Goal: Communication & Community: Ask a question

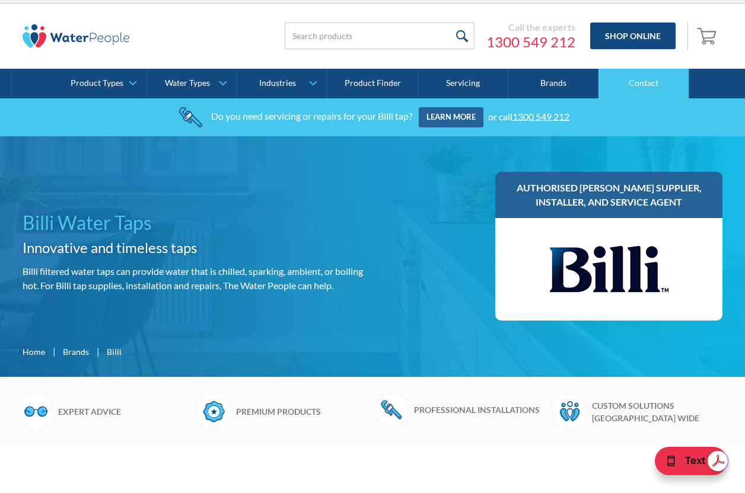
click at [651, 72] on link "Contact" at bounding box center [643, 84] width 90 height 30
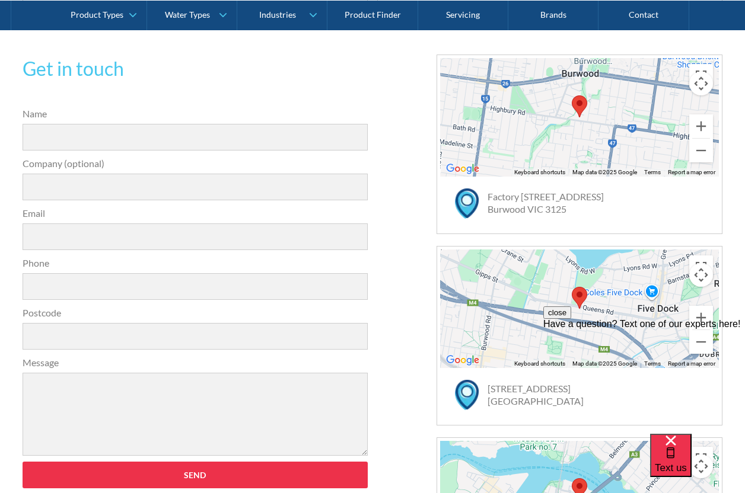
scroll to position [350, 0]
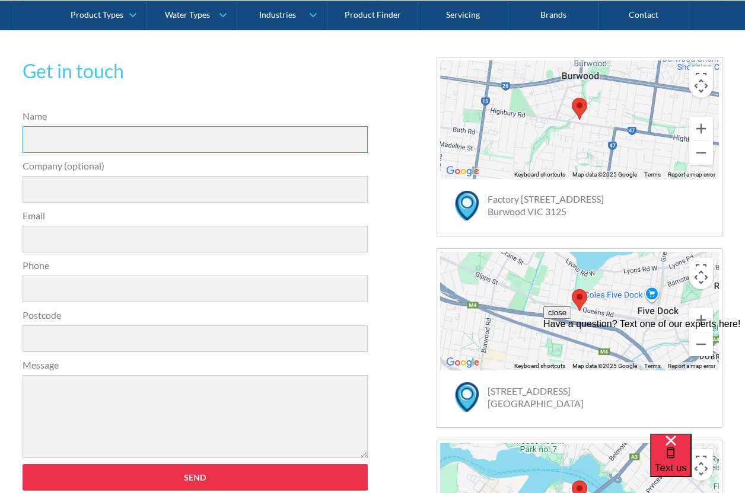
click at [187, 141] on input "Name" at bounding box center [195, 139] width 345 height 27
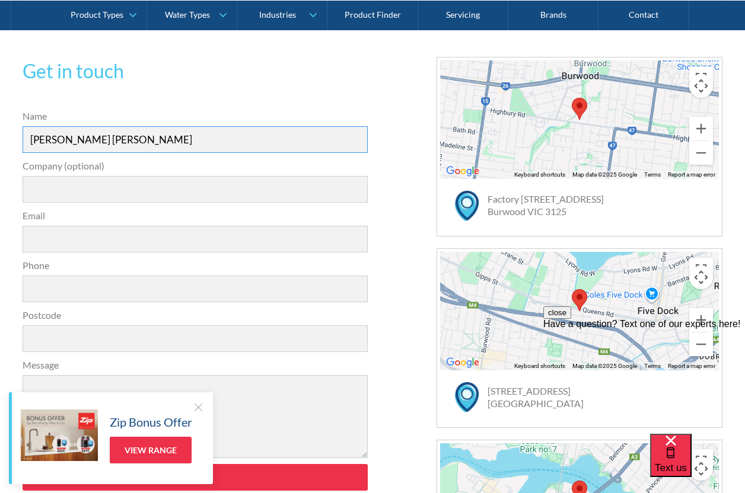
type input "[PERSON_NAME] [PERSON_NAME]"
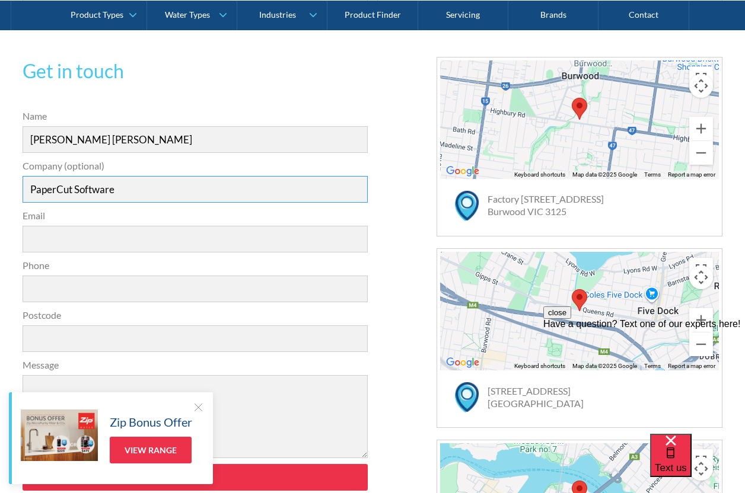
type input "PaperCut Software"
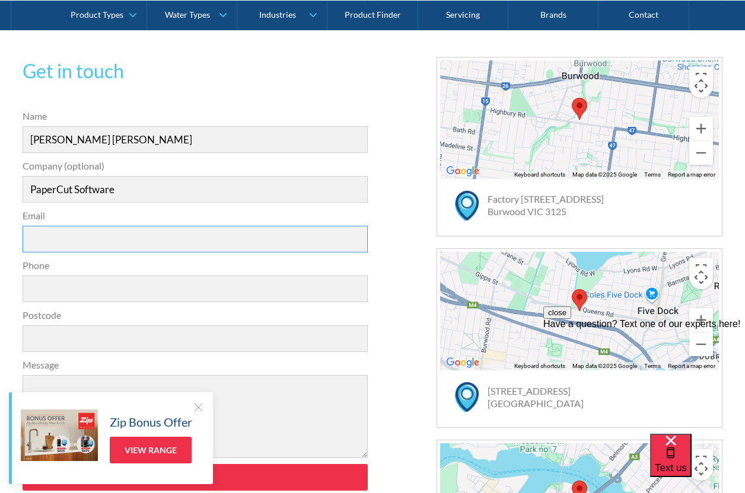
click at [146, 246] on input "Email" at bounding box center [195, 239] width 345 height 27
type input "[EMAIL_ADDRESS][DOMAIN_NAME]"
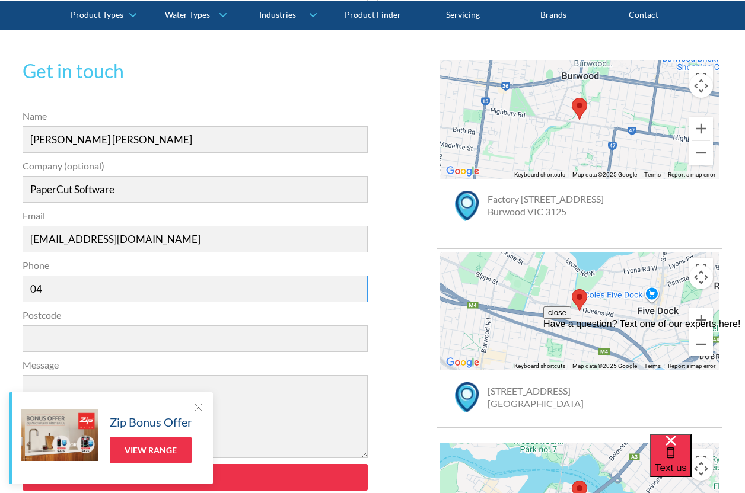
type input "0"
type input "03 9068 0405"
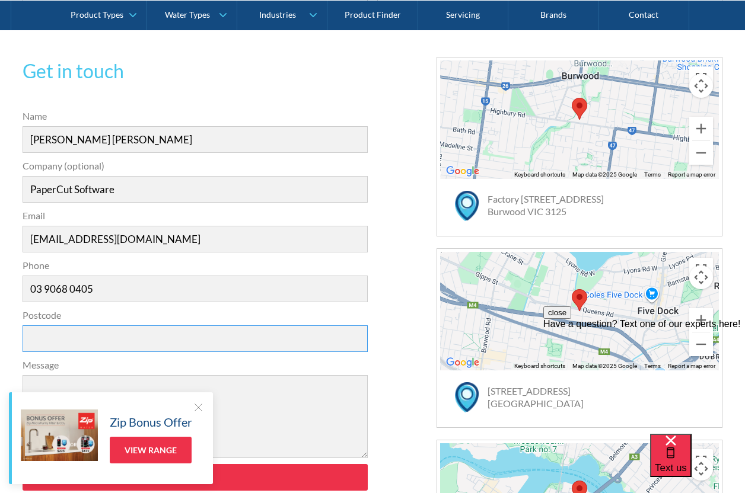
click at [75, 333] on input "Postcode" at bounding box center [195, 339] width 345 height 27
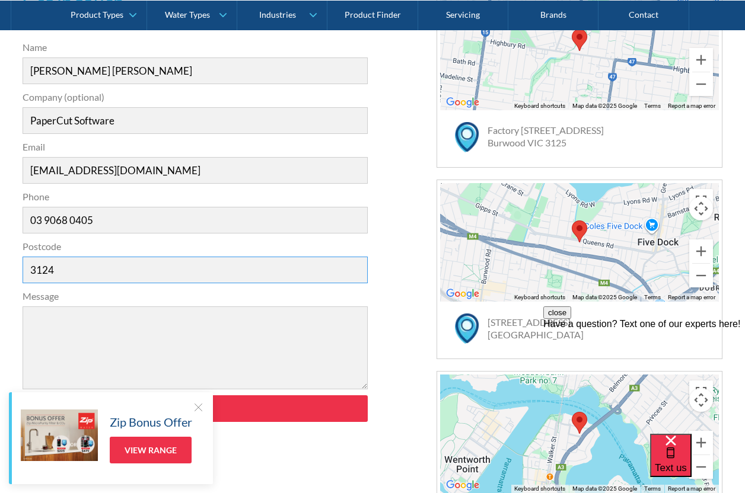
scroll to position [435, 0]
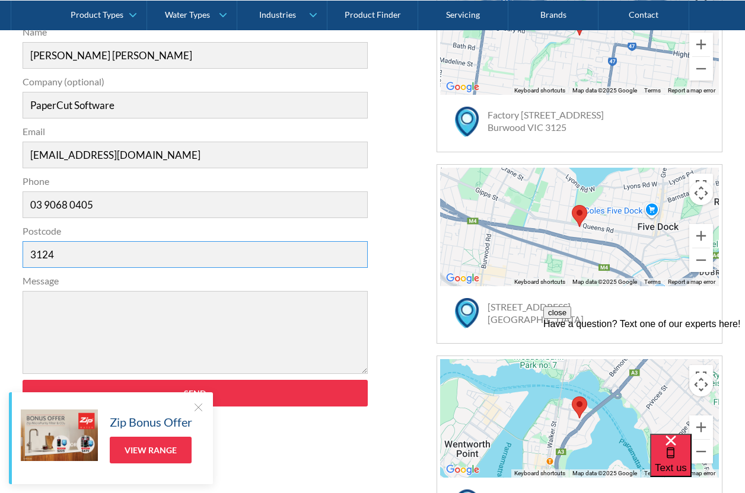
type input "3124"
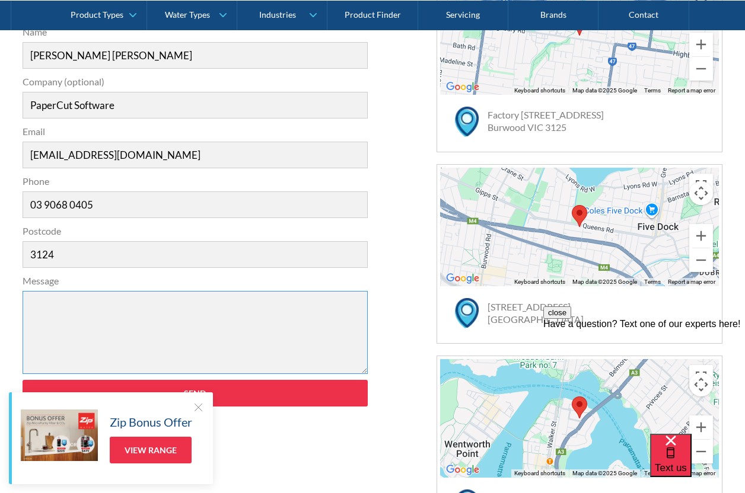
click at [100, 308] on textarea "Message" at bounding box center [195, 332] width 345 height 83
click at [72, 340] on textarea "Hello, I an enquireing" at bounding box center [195, 332] width 345 height 83
click at [72, 329] on textarea "Hello, I an enquireing" at bounding box center [195, 332] width 345 height 83
click at [79, 331] on textarea "Hello, I an enquireing" at bounding box center [195, 332] width 345 height 83
click at [117, 336] on textarea "Hello, I an enquiring" at bounding box center [195, 332] width 345 height 83
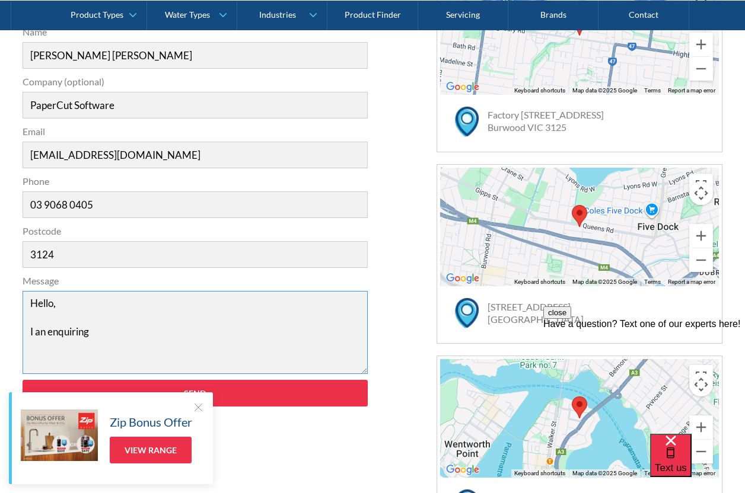
click at [43, 337] on textarea "Hello, I an enquiring" at bounding box center [195, 332] width 345 height 83
click at [100, 337] on textarea "Hello, I am enquiring" at bounding box center [195, 332] width 345 height 83
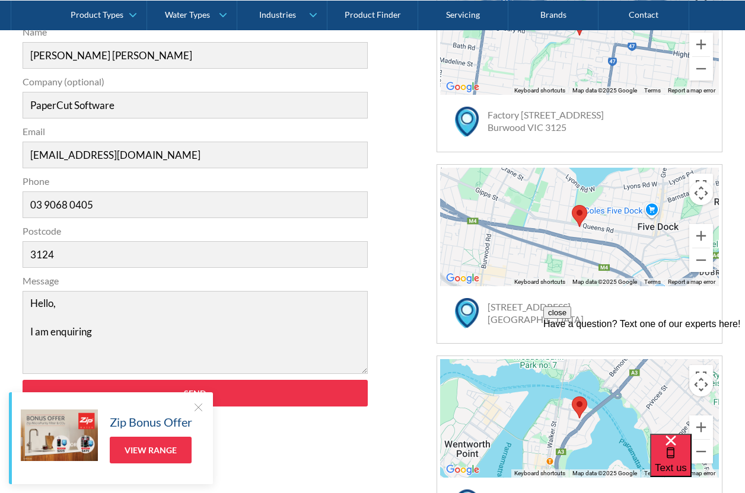
click at [200, 401] on div at bounding box center [198, 407] width 12 height 12
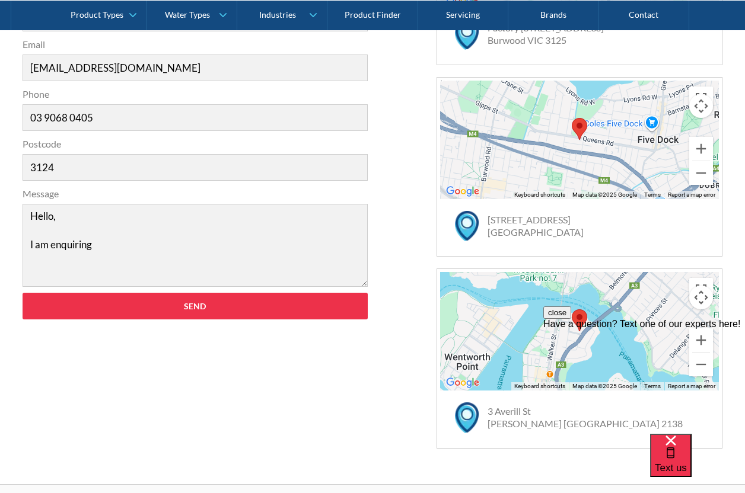
scroll to position [525, 0]
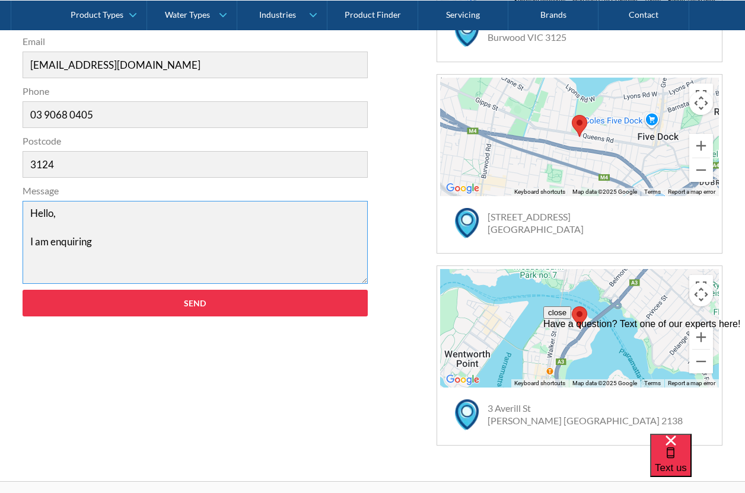
click at [184, 254] on textarea "Hello, I am enquiring" at bounding box center [195, 242] width 345 height 83
click at [40, 241] on textarea "Hello, I on behalf of my office in [GEOGRAPHIC_DATA]" at bounding box center [195, 242] width 345 height 83
click at [216, 250] on textarea "Hello, On behalf of my office in [GEOGRAPHIC_DATA]" at bounding box center [195, 242] width 345 height 83
click at [116, 246] on textarea "Hello, On behalf of my office in [GEOGRAPHIC_DATA] I would love to get in conta…" at bounding box center [195, 242] width 345 height 83
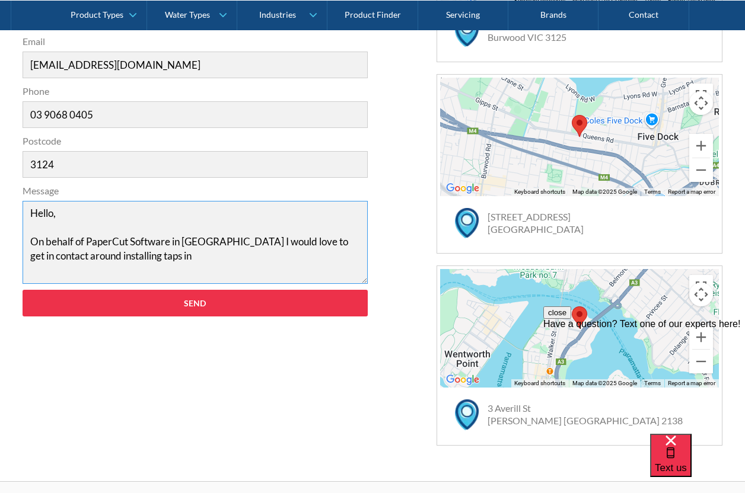
click at [204, 264] on textarea "Hello, On behalf of PaperCut Software in [GEOGRAPHIC_DATA] I would love to get …" at bounding box center [195, 242] width 345 height 83
click at [141, 256] on textarea "Hello, On behalf of PaperCut Software in [GEOGRAPHIC_DATA] I would love to get …" at bounding box center [195, 242] width 345 height 83
click at [162, 256] on textarea "Hello, On behalf of PaperCut Software in [GEOGRAPHIC_DATA] I would love to get …" at bounding box center [195, 242] width 345 height 83
click at [273, 262] on textarea "Hello, On behalf of PaperCut Software in [GEOGRAPHIC_DATA] I would love to get …" at bounding box center [195, 242] width 345 height 83
click at [260, 260] on textarea "Hello, On behalf of PaperCut Software in [GEOGRAPHIC_DATA] I would love to get …" at bounding box center [195, 242] width 345 height 83
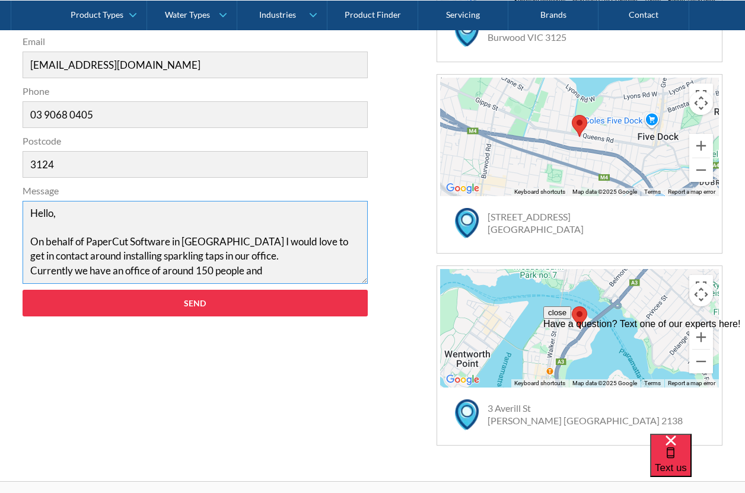
click at [272, 275] on textarea "Hello, On behalf of PaperCut Software in [GEOGRAPHIC_DATA] I would love to get …" at bounding box center [195, 242] width 345 height 83
click at [318, 270] on textarea "Hello, On behalf of PaperCut Software in [GEOGRAPHIC_DATA] I would love to get …" at bounding box center [195, 242] width 345 height 83
click at [356, 273] on textarea "Hello, On behalf of PaperCut Software in [GEOGRAPHIC_DATA] I would love to get …" at bounding box center [195, 242] width 345 height 83
click at [352, 272] on textarea "Hello, On behalf of PaperCut Software in [GEOGRAPHIC_DATA] I would love to get …" at bounding box center [195, 242] width 345 height 83
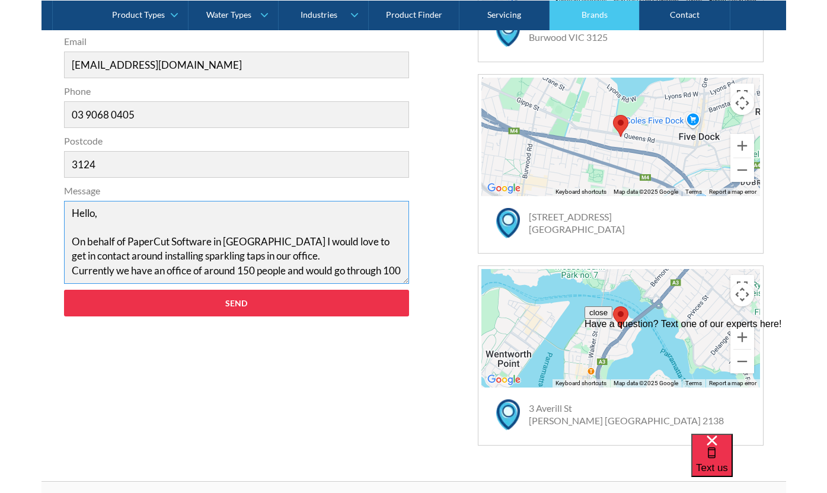
scroll to position [8, 0]
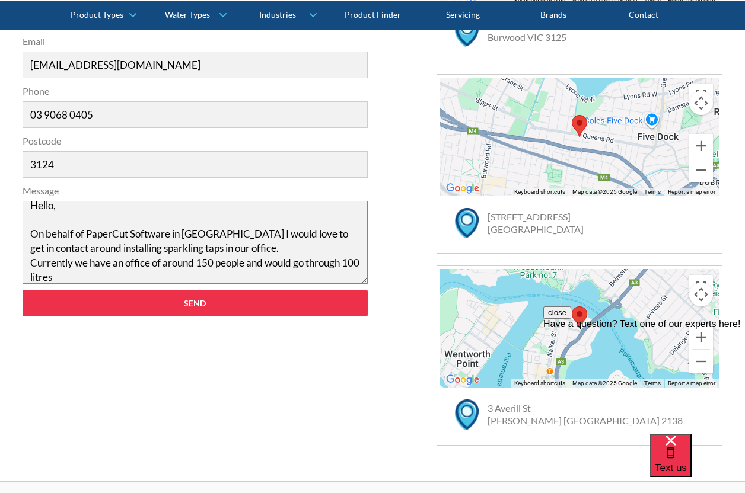
click at [41, 276] on textarea "Hello, On behalf of PaperCut Software in [GEOGRAPHIC_DATA] I would love to get …" at bounding box center [195, 242] width 345 height 83
click at [56, 279] on textarea "Hello, On behalf of PaperCut Software in [GEOGRAPHIC_DATA] I would love to get …" at bounding box center [195, 242] width 345 height 83
type textarea "Hello, On behalf of PaperCut Software in [GEOGRAPHIC_DATA] I would love to get …"
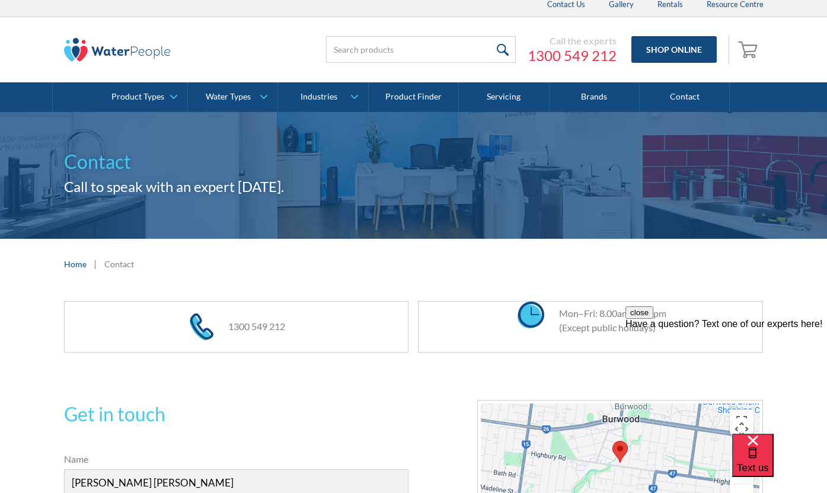
scroll to position [9, 0]
